Goal: Information Seeking & Learning: Learn about a topic

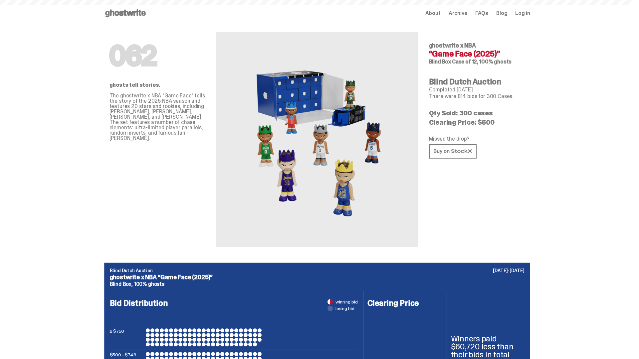
scroll to position [323, 0]
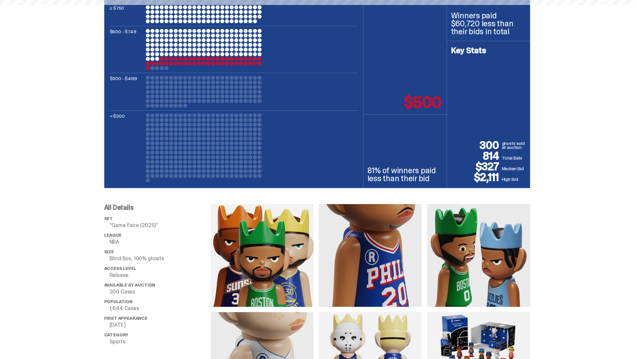
scroll to position [2323, 0]
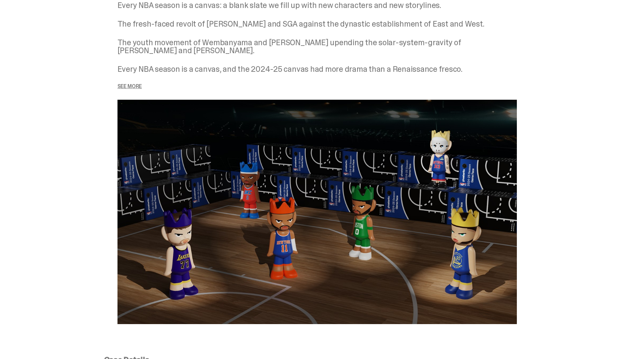
scroll to position [2323, 0]
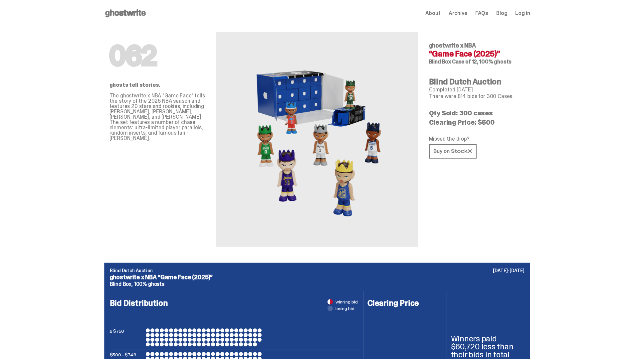
scroll to position [2323, 0]
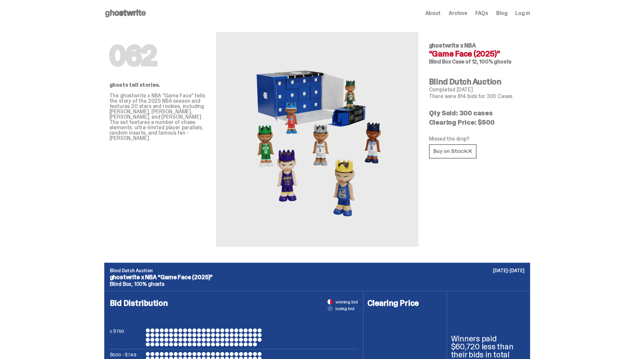
scroll to position [2323, 0]
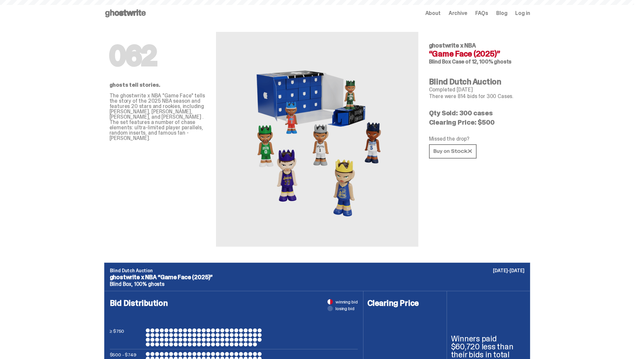
scroll to position [2323, 0]
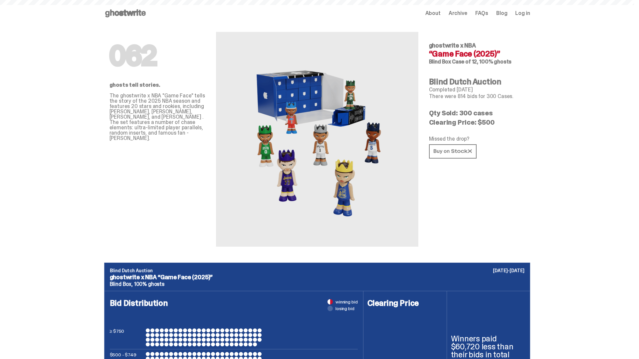
scroll to position [2323, 0]
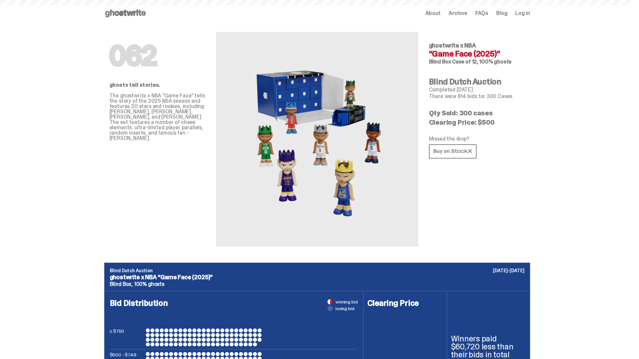
scroll to position [2323, 0]
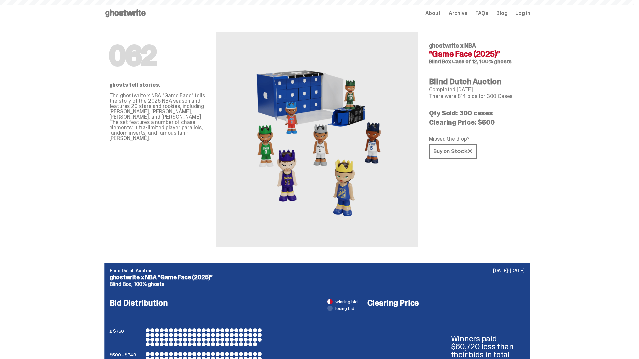
scroll to position [2323, 0]
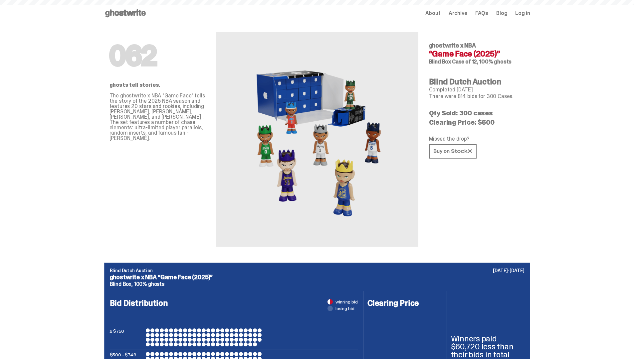
scroll to position [2323, 0]
